Goal: Information Seeking & Learning: Learn about a topic

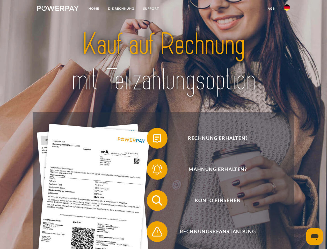
click at [58, 9] on img at bounding box center [58, 8] width 42 height 5
click at [287, 9] on img at bounding box center [287, 7] width 6 height 6
click at [271, 9] on link "agb" at bounding box center [272, 8] width 16 height 9
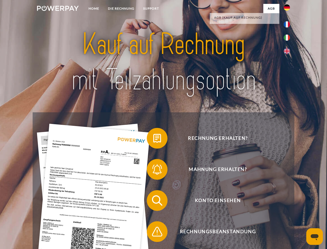
click at [153, 139] on span at bounding box center [150, 138] width 26 height 26
click at [153, 170] on span at bounding box center [150, 169] width 26 height 26
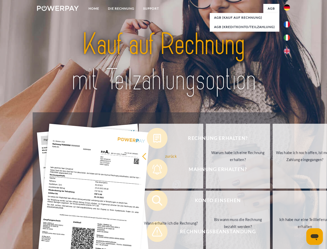
click at [206, 201] on link "Bis wann muss die Rechnung bezahlt werden?" at bounding box center [238, 223] width 65 height 65
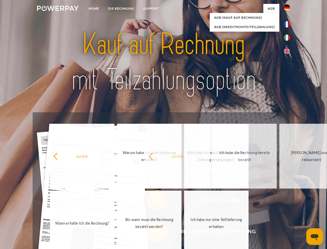
click at [153, 233] on span at bounding box center [150, 232] width 26 height 26
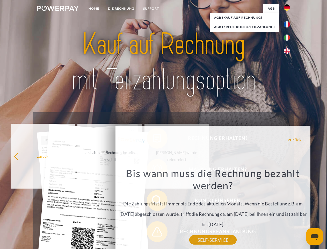
click at [315, 236] on icon "Messaging-Fenster öffnen" at bounding box center [315, 237] width 8 height 6
